Goal: Task Accomplishment & Management: Use online tool/utility

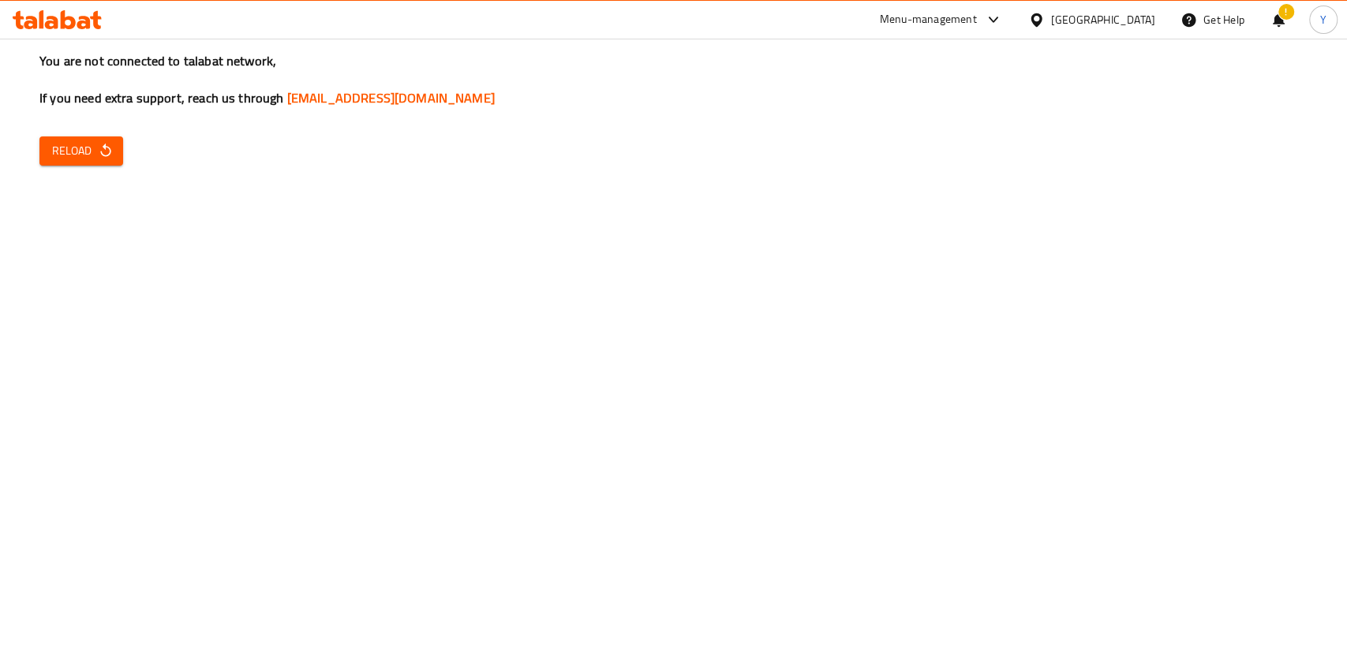
click at [122, 157] on div "You are not connected to talabat network, If you need extra support, reach us t…" at bounding box center [673, 332] width 1347 height 664
click at [107, 161] on button "Reload" at bounding box center [81, 151] width 84 height 29
drag, startPoint x: 741, startPoint y: 281, endPoint x: 723, endPoint y: 260, distance: 27.4
click at [741, 281] on div "You are not connected to talabat network, If you need extra support, reach us t…" at bounding box center [673, 332] width 1347 height 664
click at [94, 146] on span "Reload" at bounding box center [81, 151] width 58 height 20
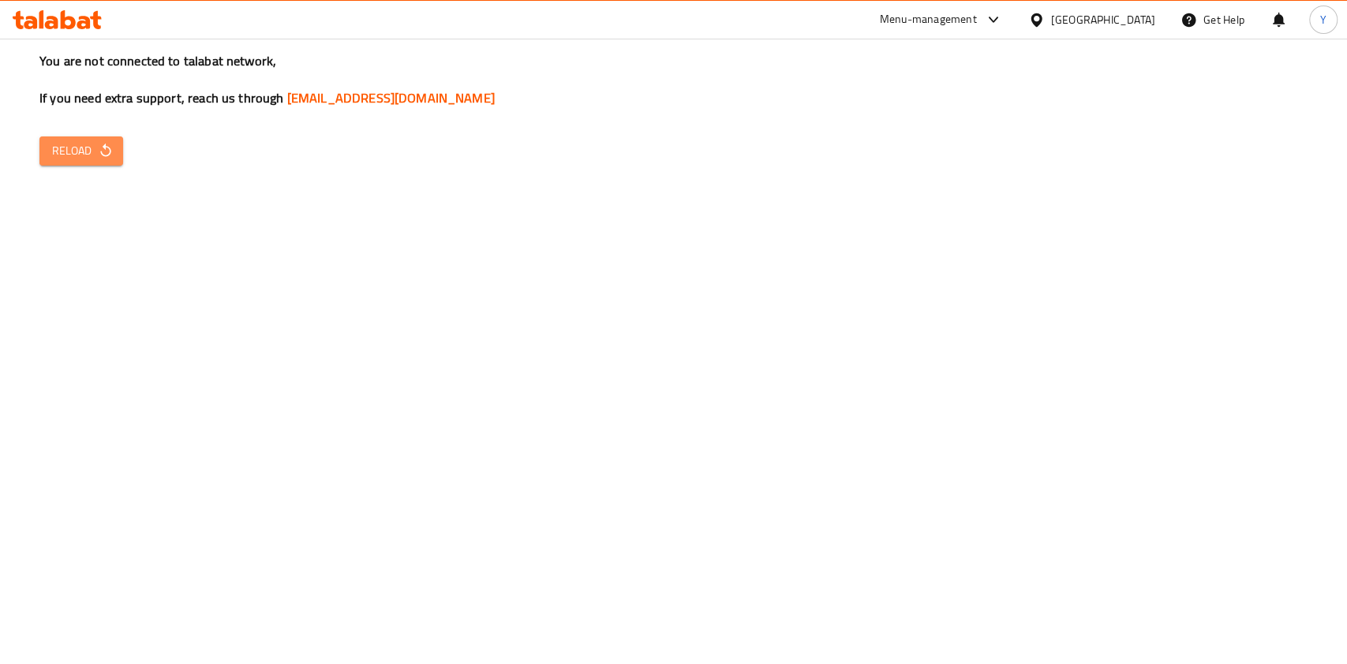
click at [39, 154] on button "Reload" at bounding box center [81, 151] width 84 height 29
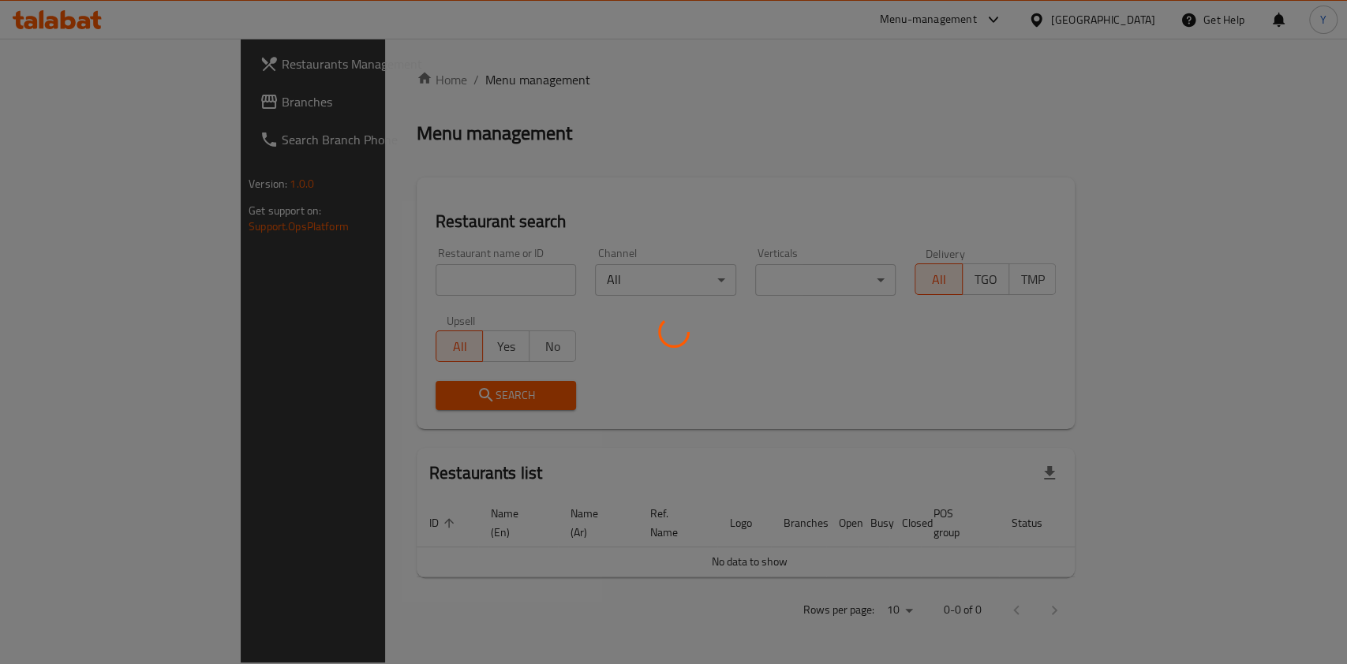
click at [419, 291] on div at bounding box center [673, 332] width 1347 height 664
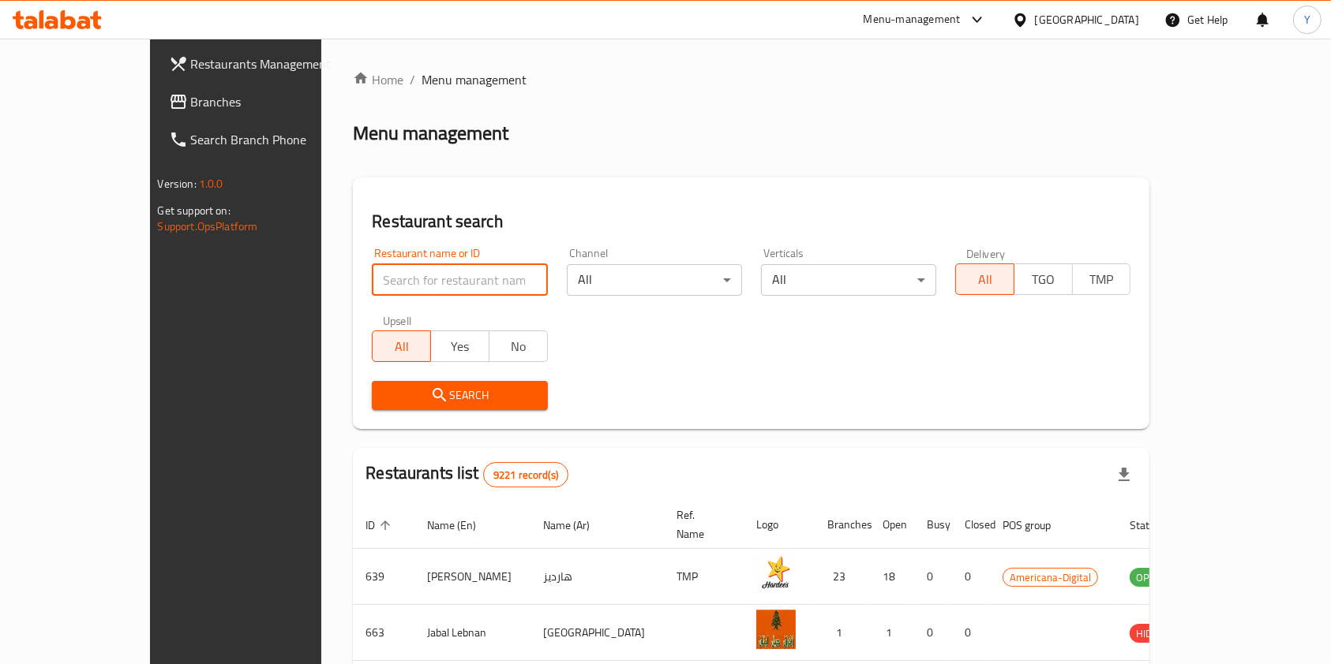
click at [421, 283] on input "search" at bounding box center [459, 280] width 175 height 32
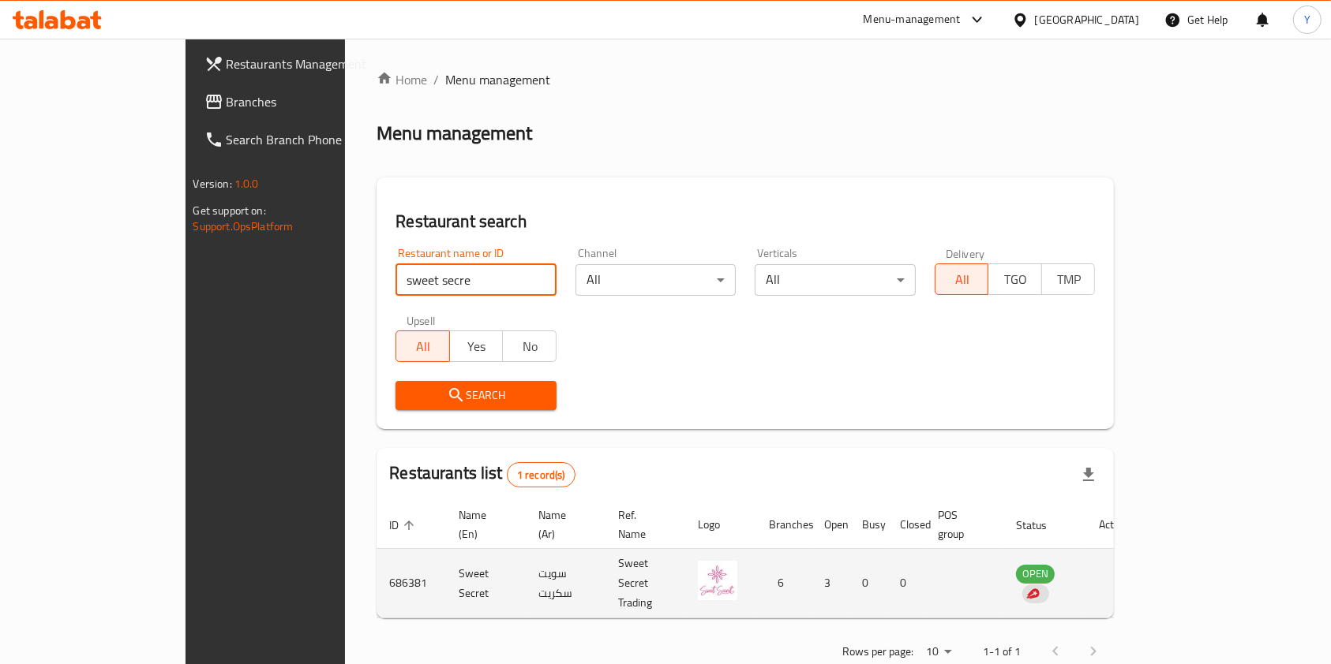
click at [1140, 571] on td "enhanced table" at bounding box center [1113, 583] width 54 height 69
drag, startPoint x: 346, startPoint y: 554, endPoint x: 430, endPoint y: 558, distance: 84.5
click at [446, 558] on td "Sweet Secret" at bounding box center [486, 583] width 80 height 69
click at [446, 556] on td "Sweet Secret" at bounding box center [486, 583] width 80 height 69
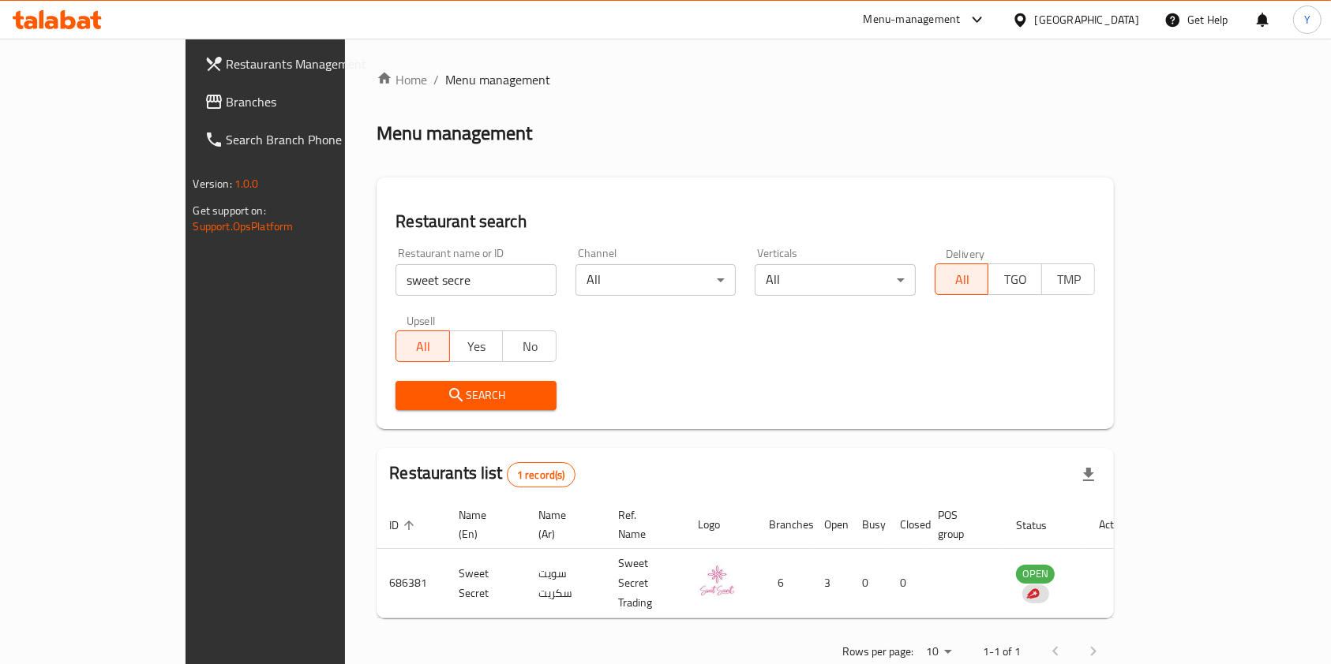
click at [395, 273] on input "sweet secre" at bounding box center [475, 280] width 161 height 32
type input "royal sec"
click button "Search" at bounding box center [475, 395] width 161 height 29
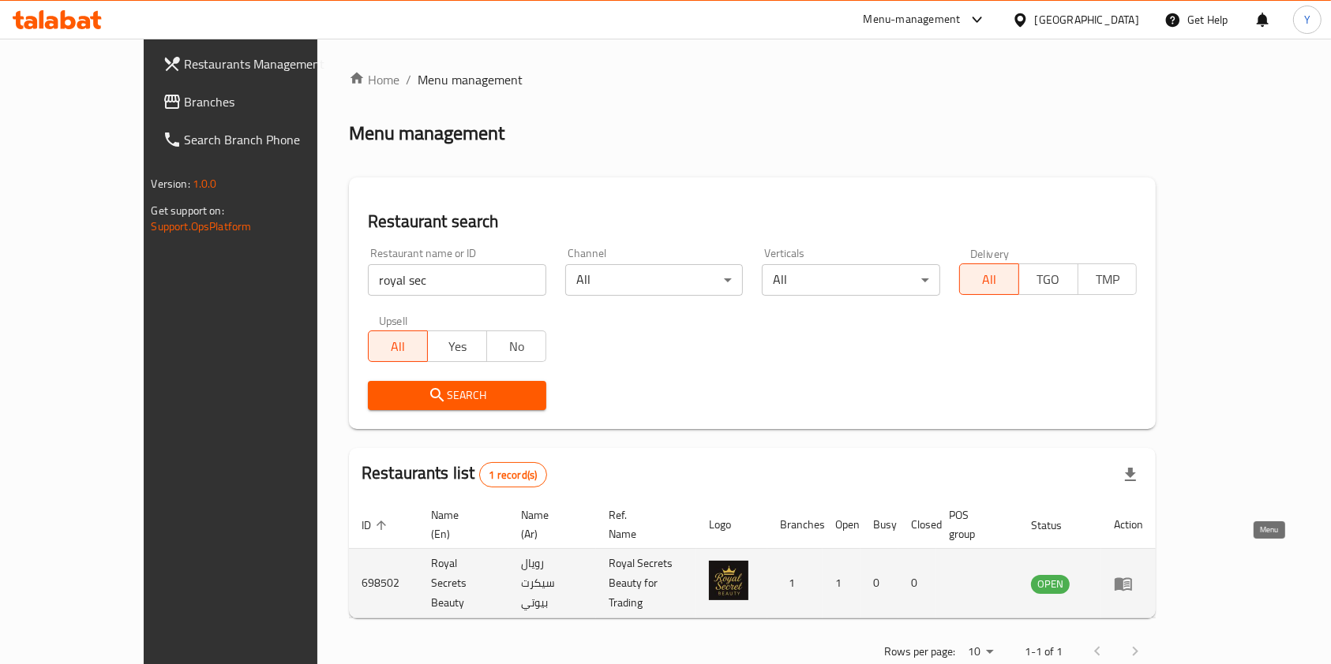
click at [1129, 582] on icon "enhanced table" at bounding box center [1127, 585] width 6 height 6
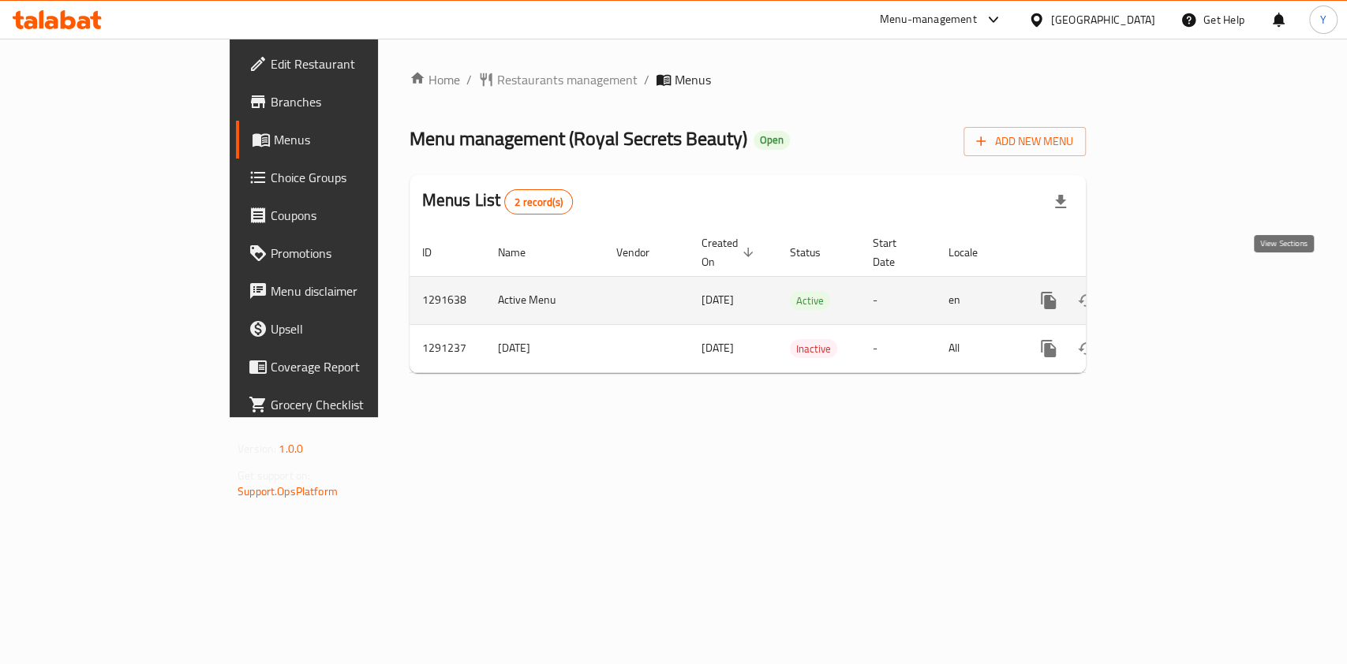
click at [1181, 287] on link "enhanced table" at bounding box center [1162, 301] width 38 height 38
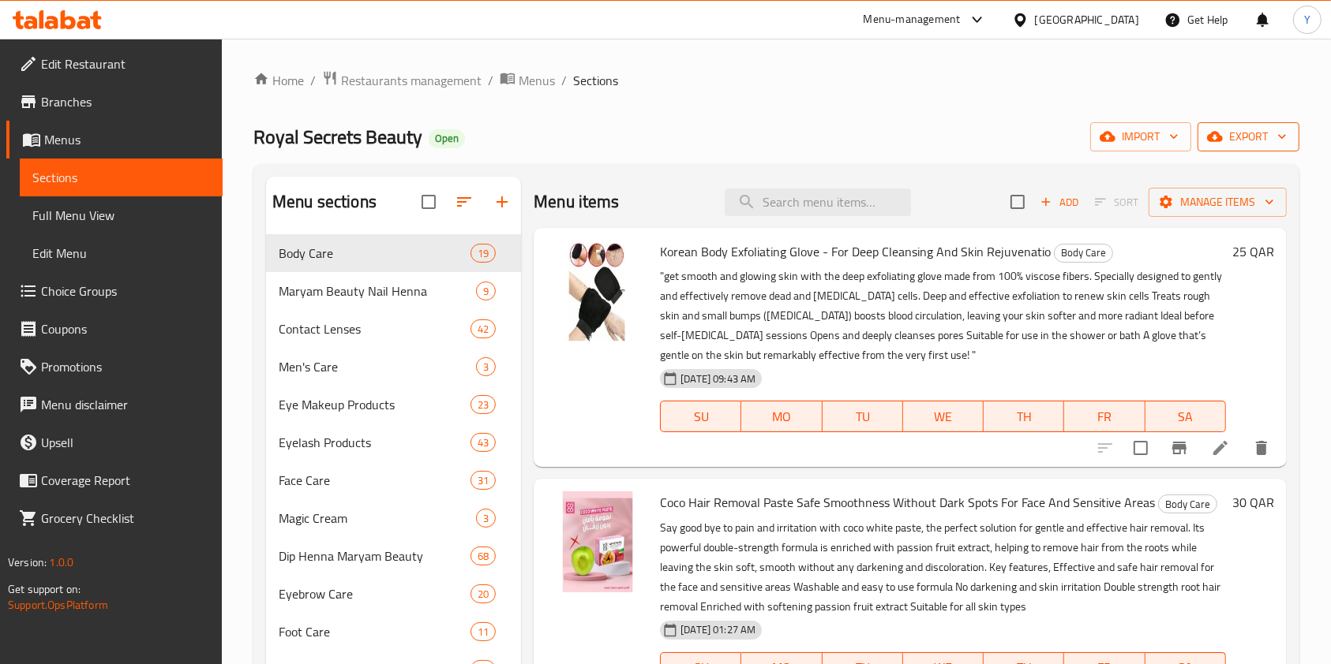
click at [1282, 134] on icon "button" at bounding box center [1282, 137] width 16 height 16
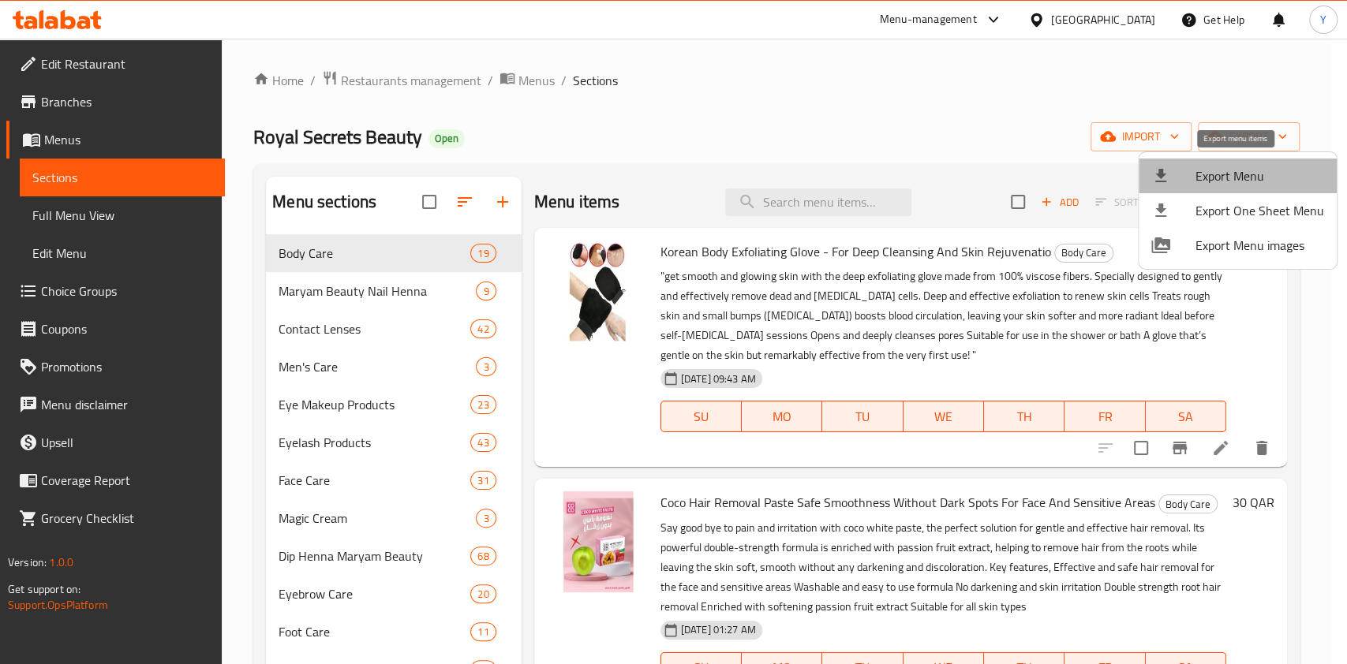
click at [1250, 171] on span "Export Menu" at bounding box center [1260, 176] width 129 height 19
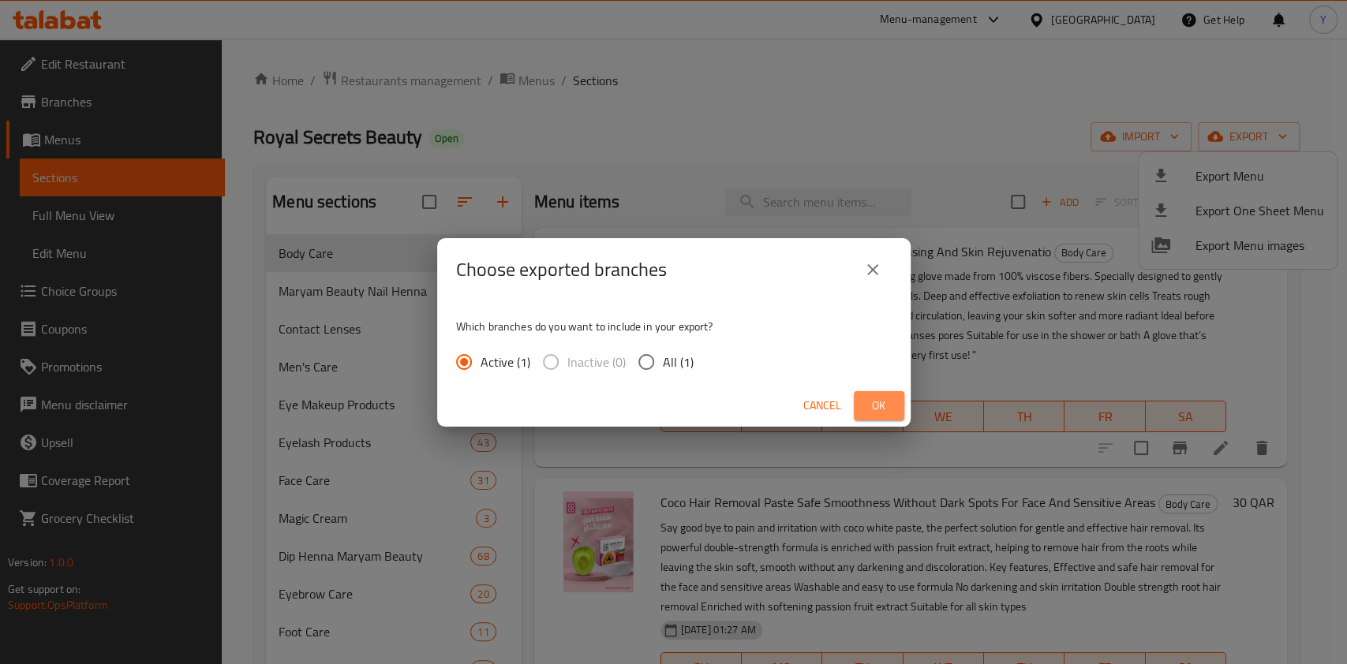
click at [875, 402] on span "Ok" at bounding box center [878, 406] width 25 height 20
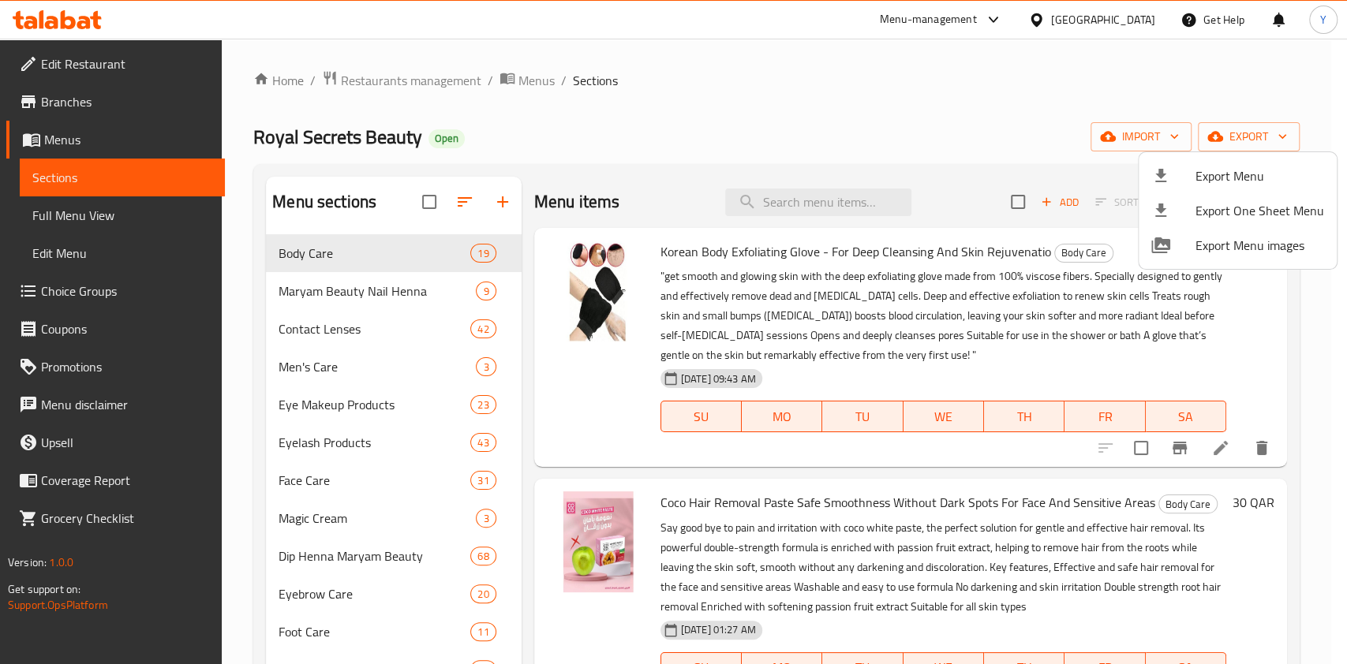
click at [732, 95] on div at bounding box center [673, 332] width 1347 height 664
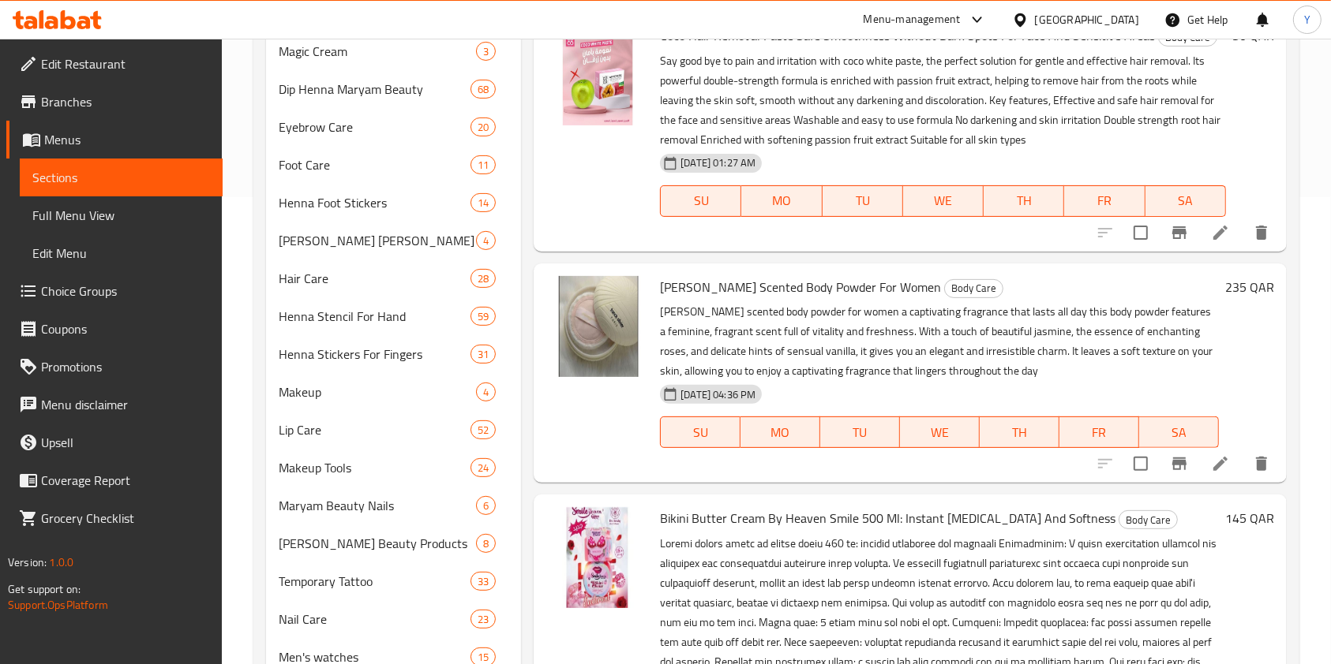
scroll to position [465, 0]
drag, startPoint x: 732, startPoint y: 95, endPoint x: 241, endPoint y: 193, distance: 499.7
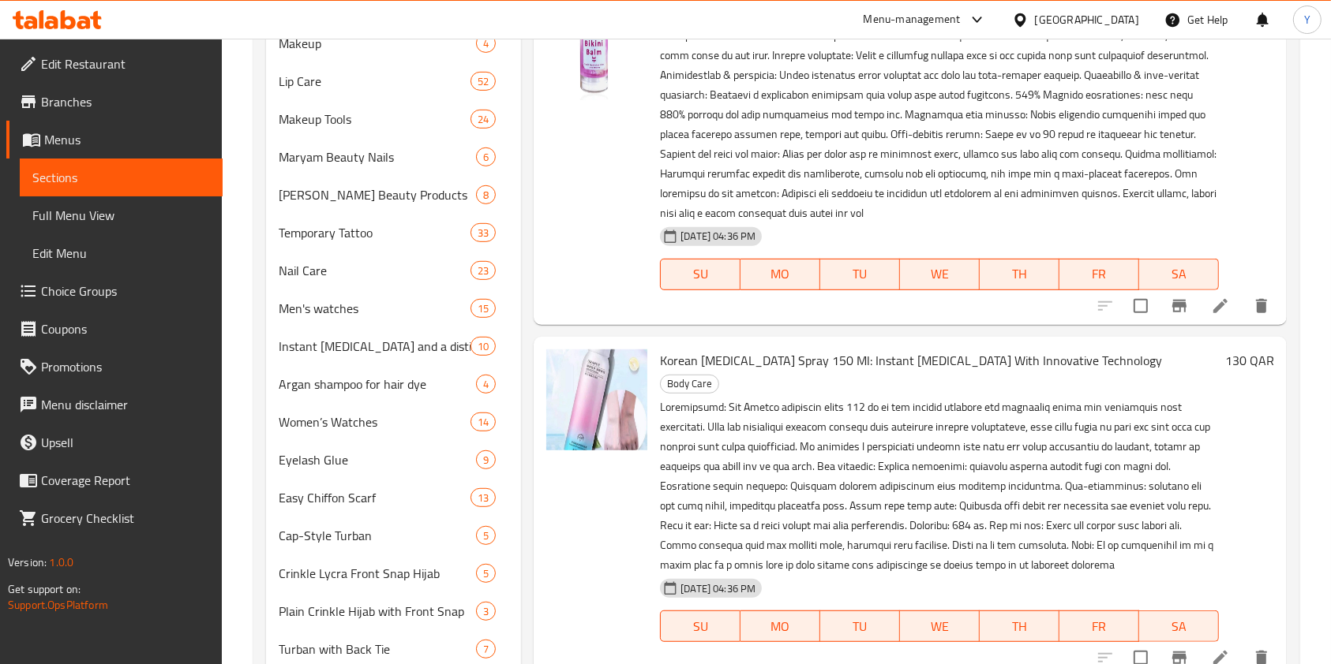
scroll to position [421, 0]
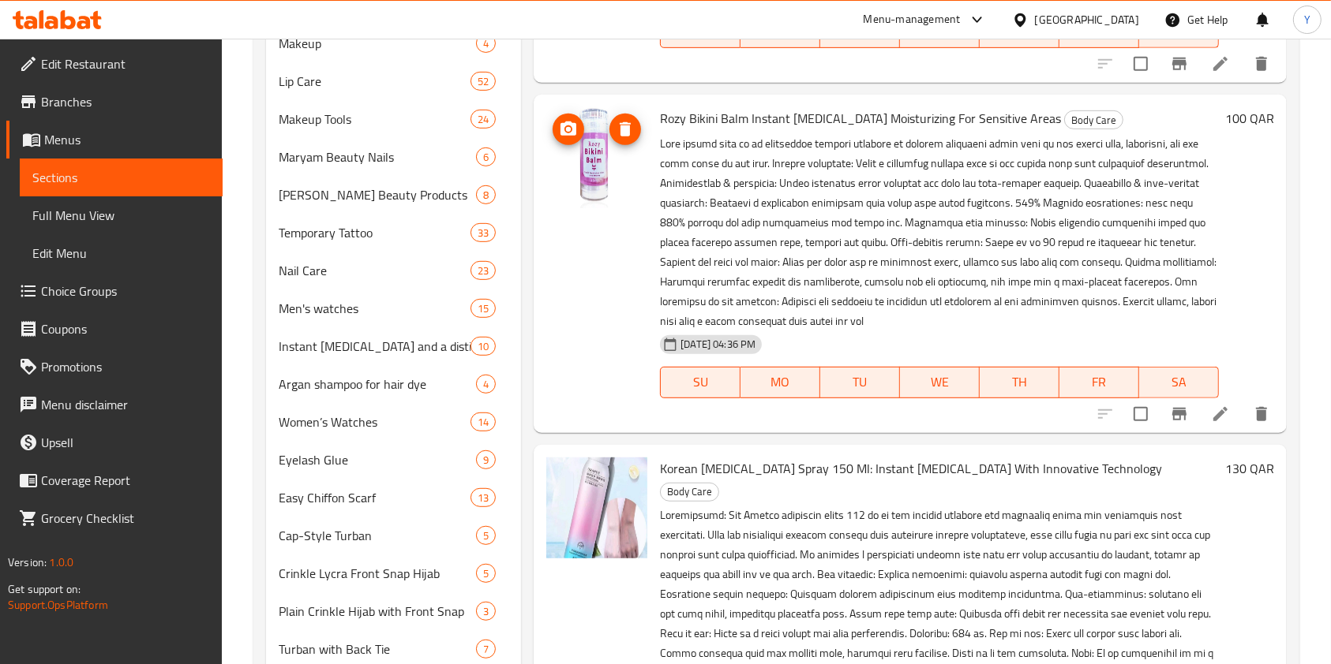
click at [600, 184] on img at bounding box center [596, 157] width 101 height 101
